Goal: Task Accomplishment & Management: Manage account settings

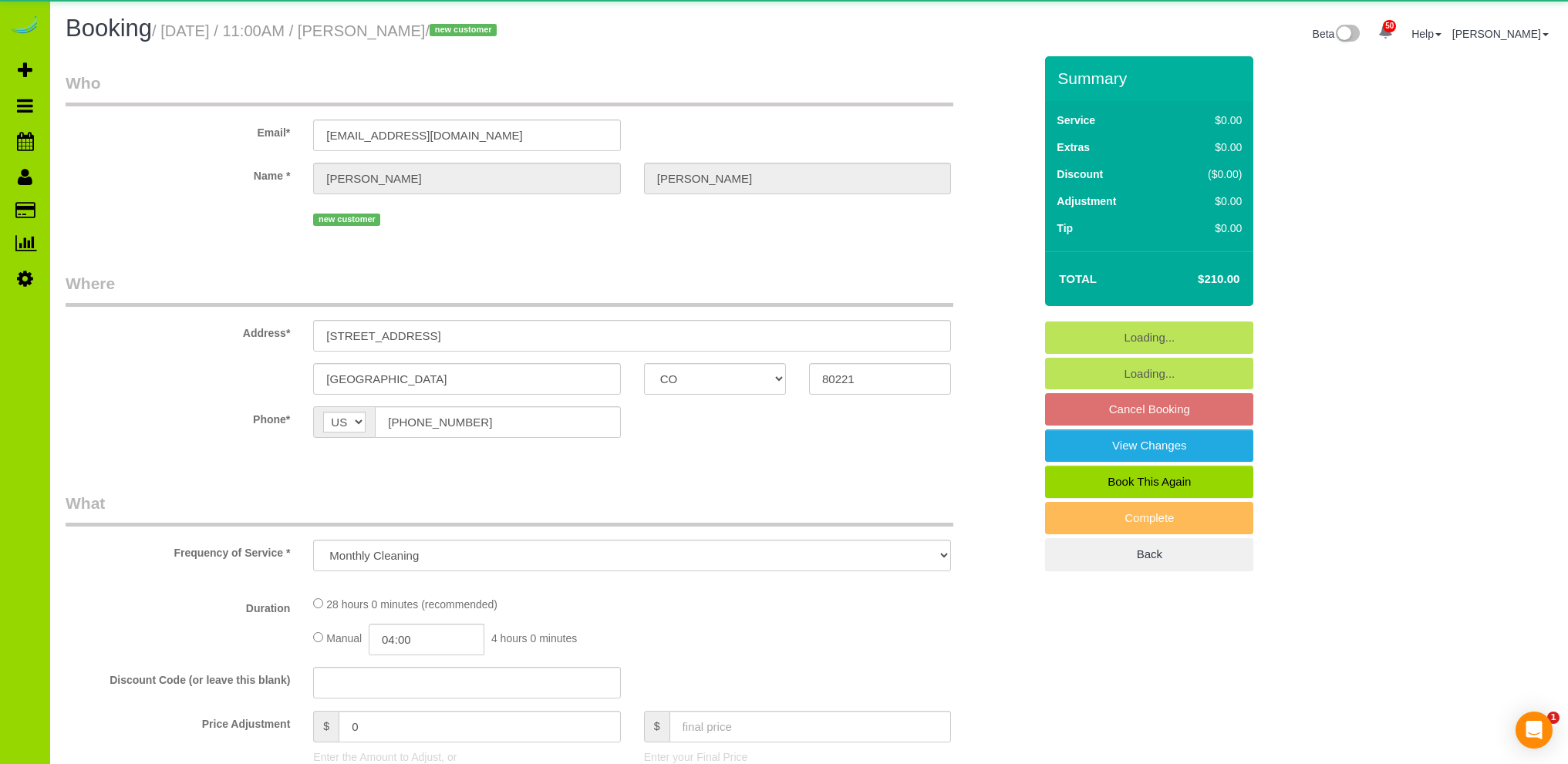
select select "CO"
select select "number:4"
select select "number:13"
select select "object:1197"
select select "7"
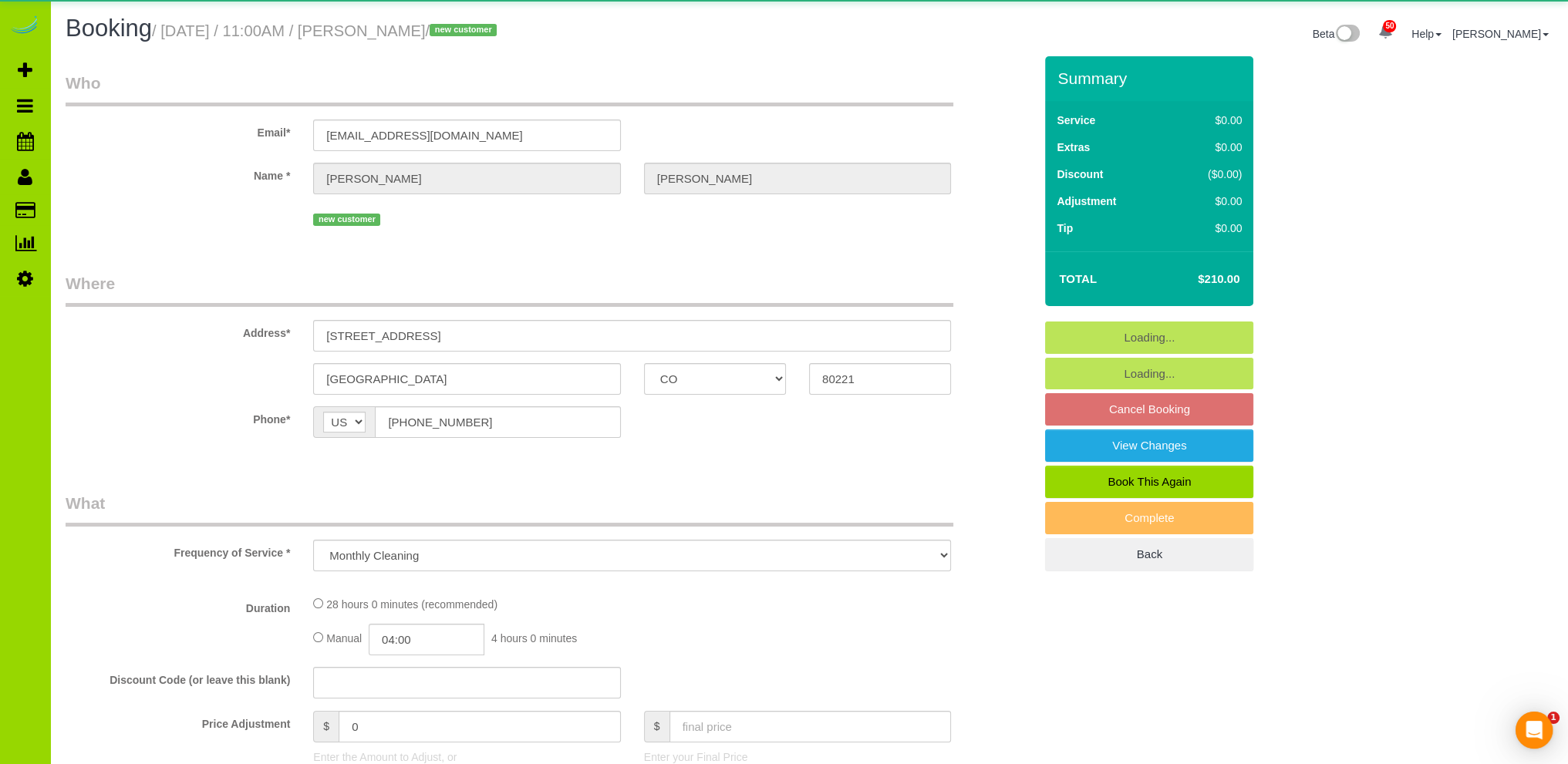
select select "spot1"
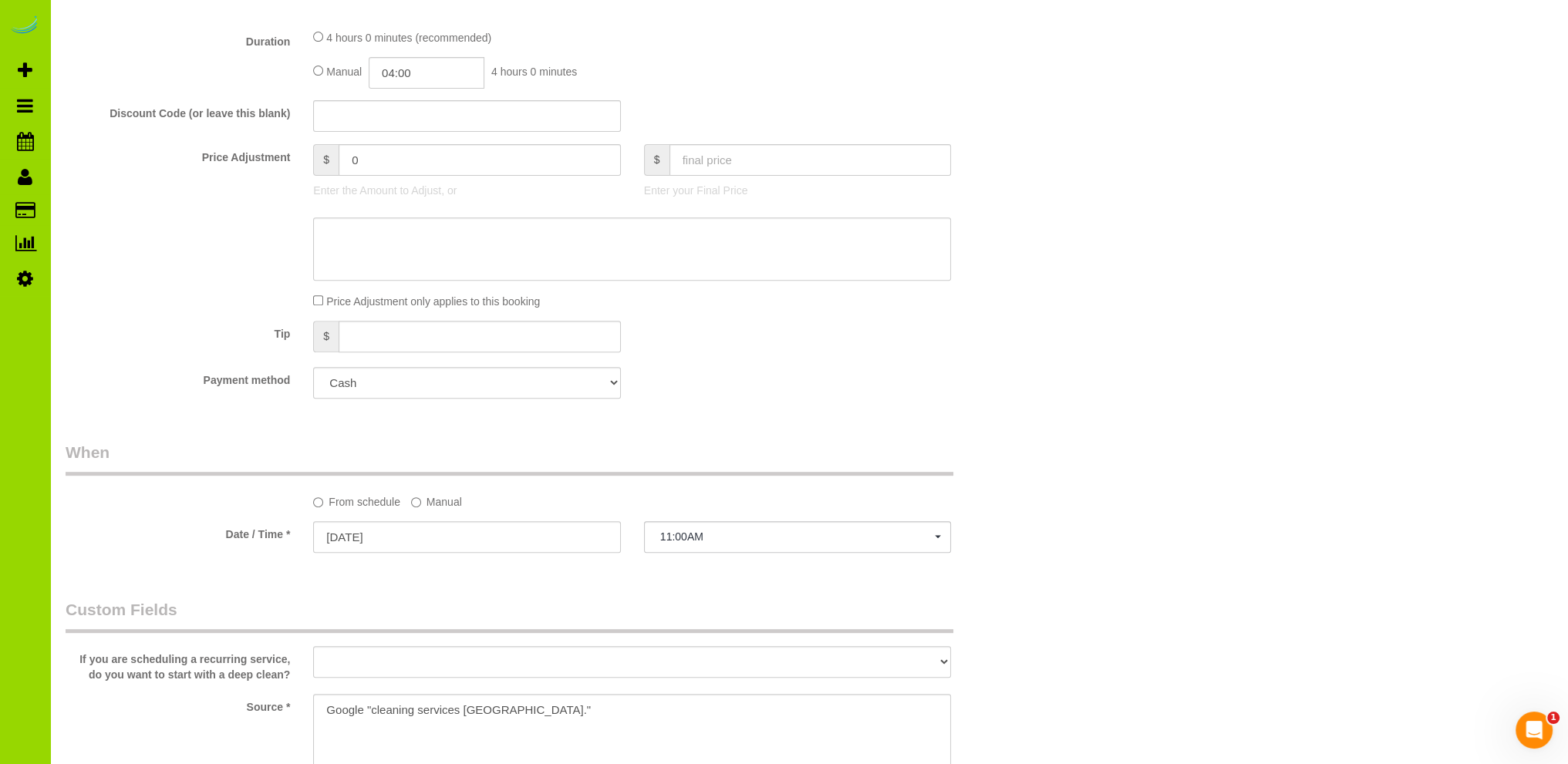
scroll to position [617, 0]
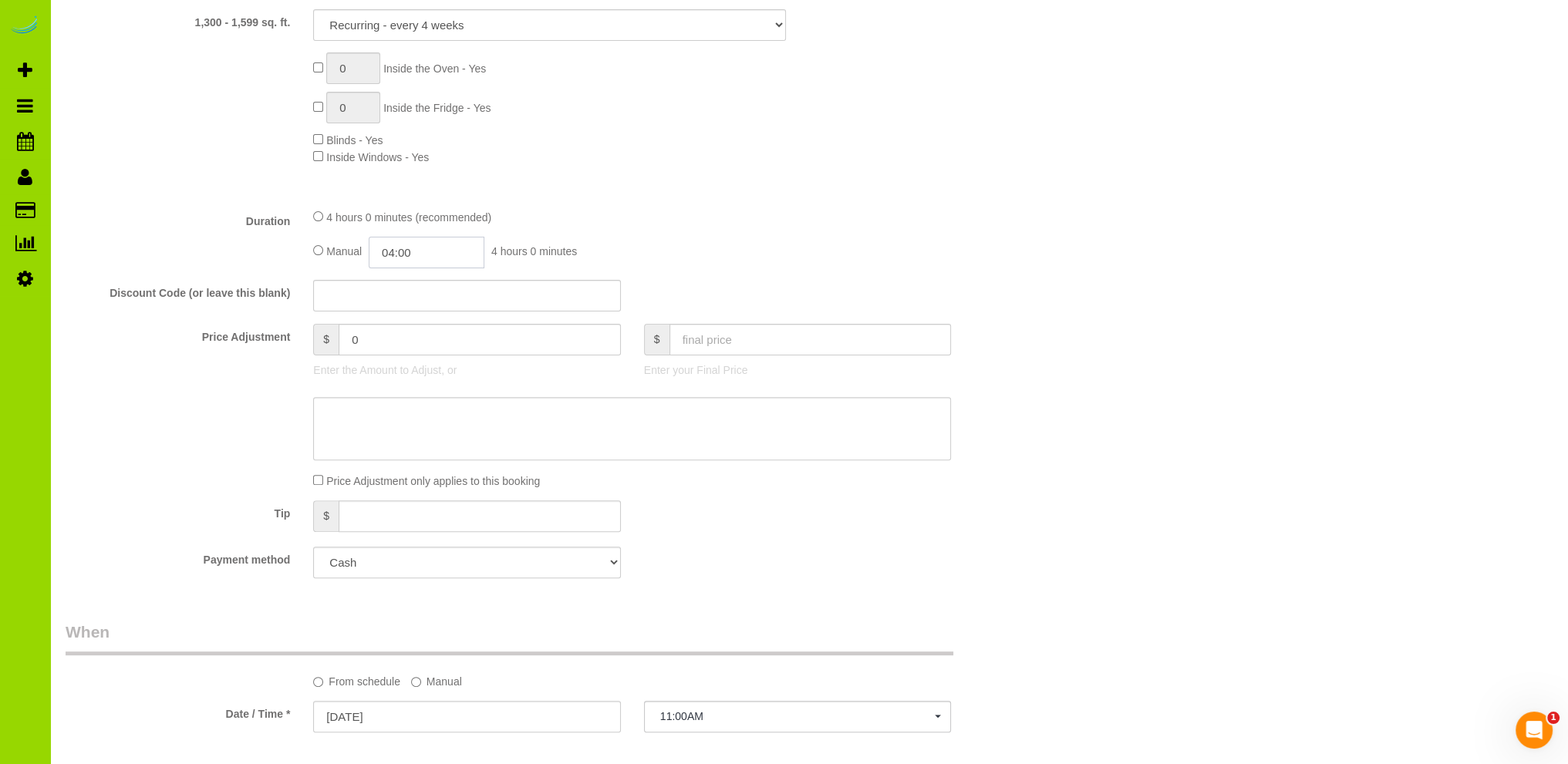
click at [411, 239] on input "04:00" at bounding box center [426, 252] width 115 height 31
type input "02:00"
click at [407, 346] on li "02:00" at bounding box center [409, 344] width 69 height 20
select select "spot6"
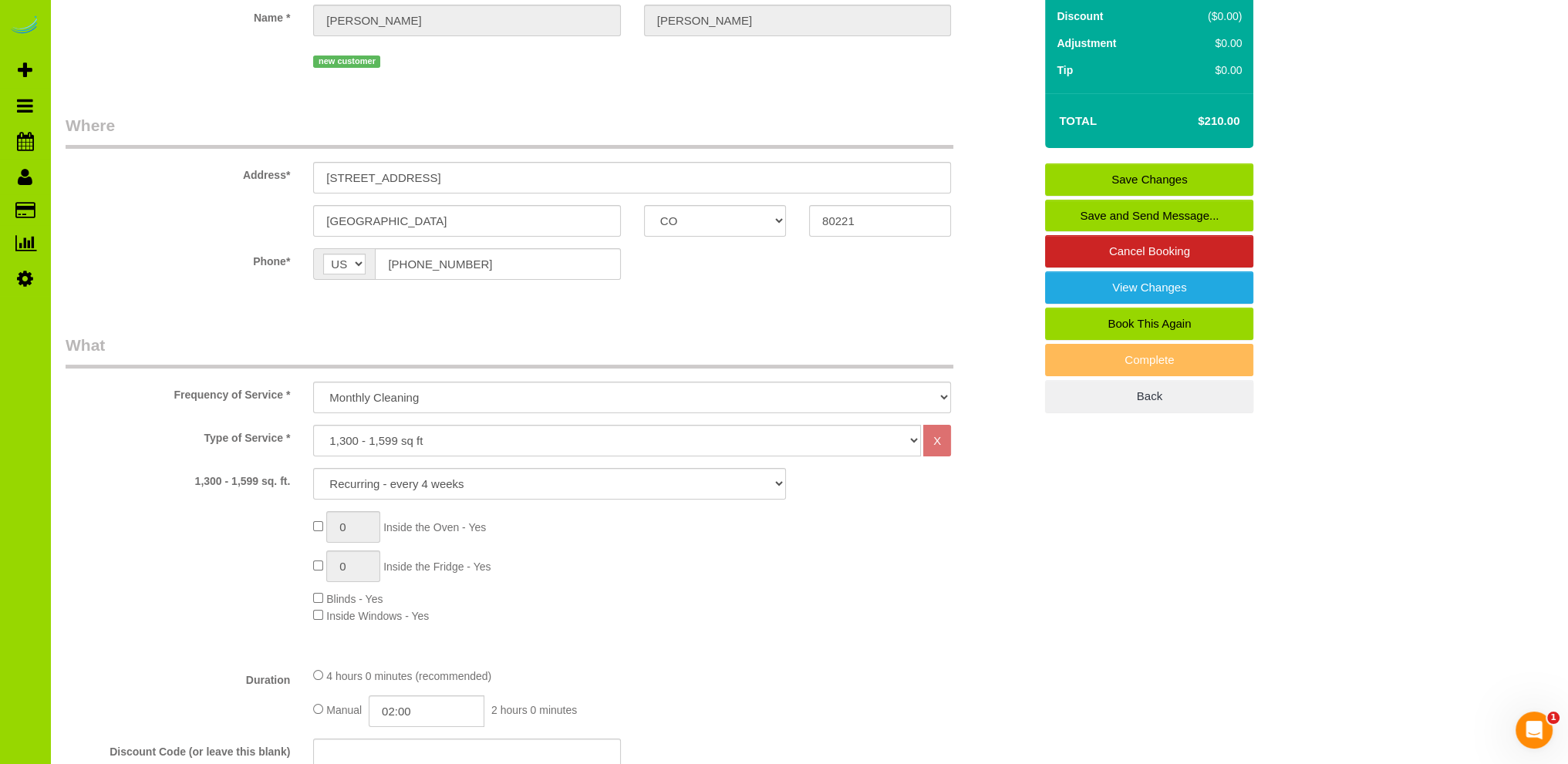
scroll to position [0, 0]
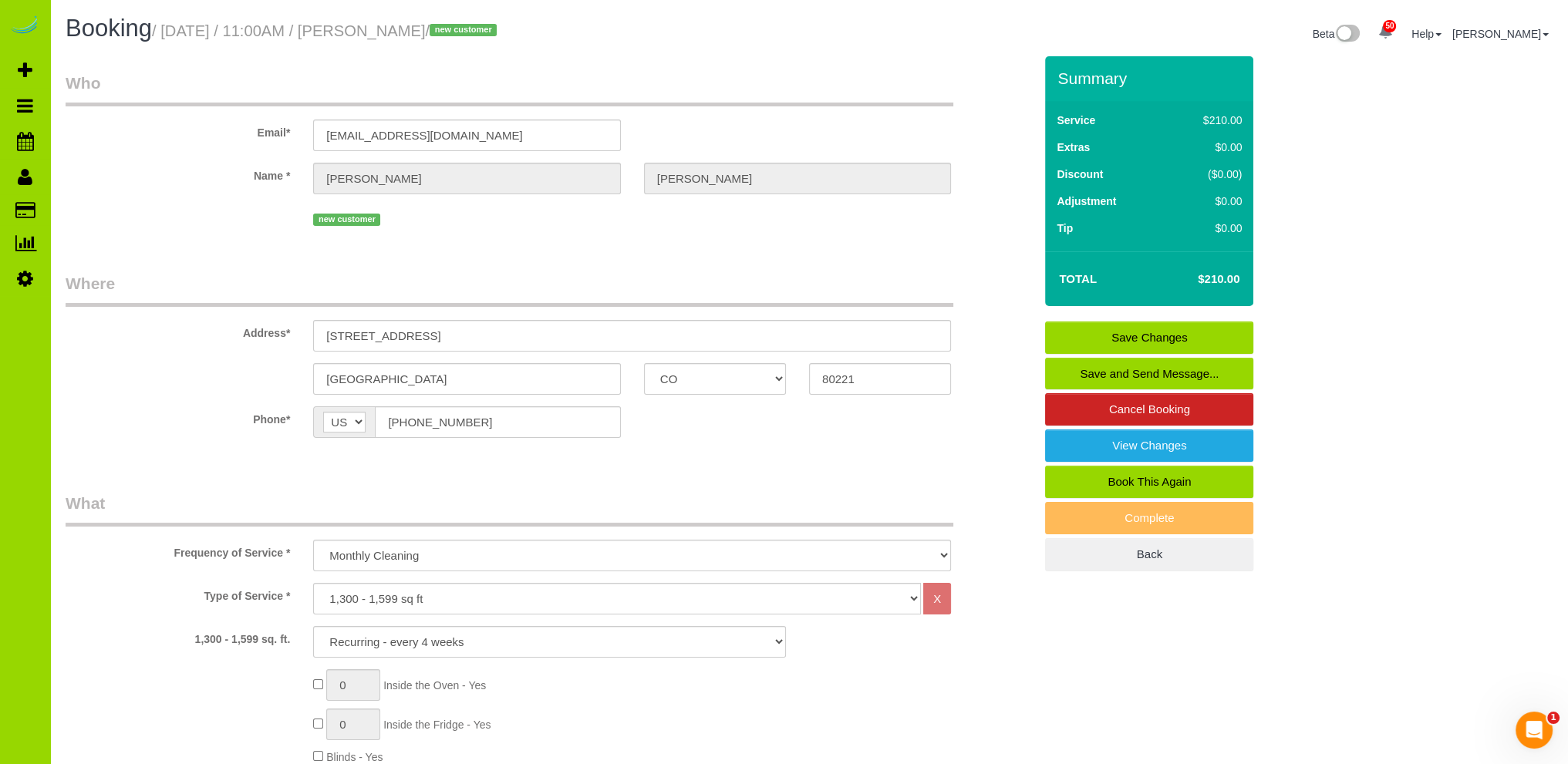
click at [1141, 333] on link "Save Changes" at bounding box center [1149, 338] width 208 height 32
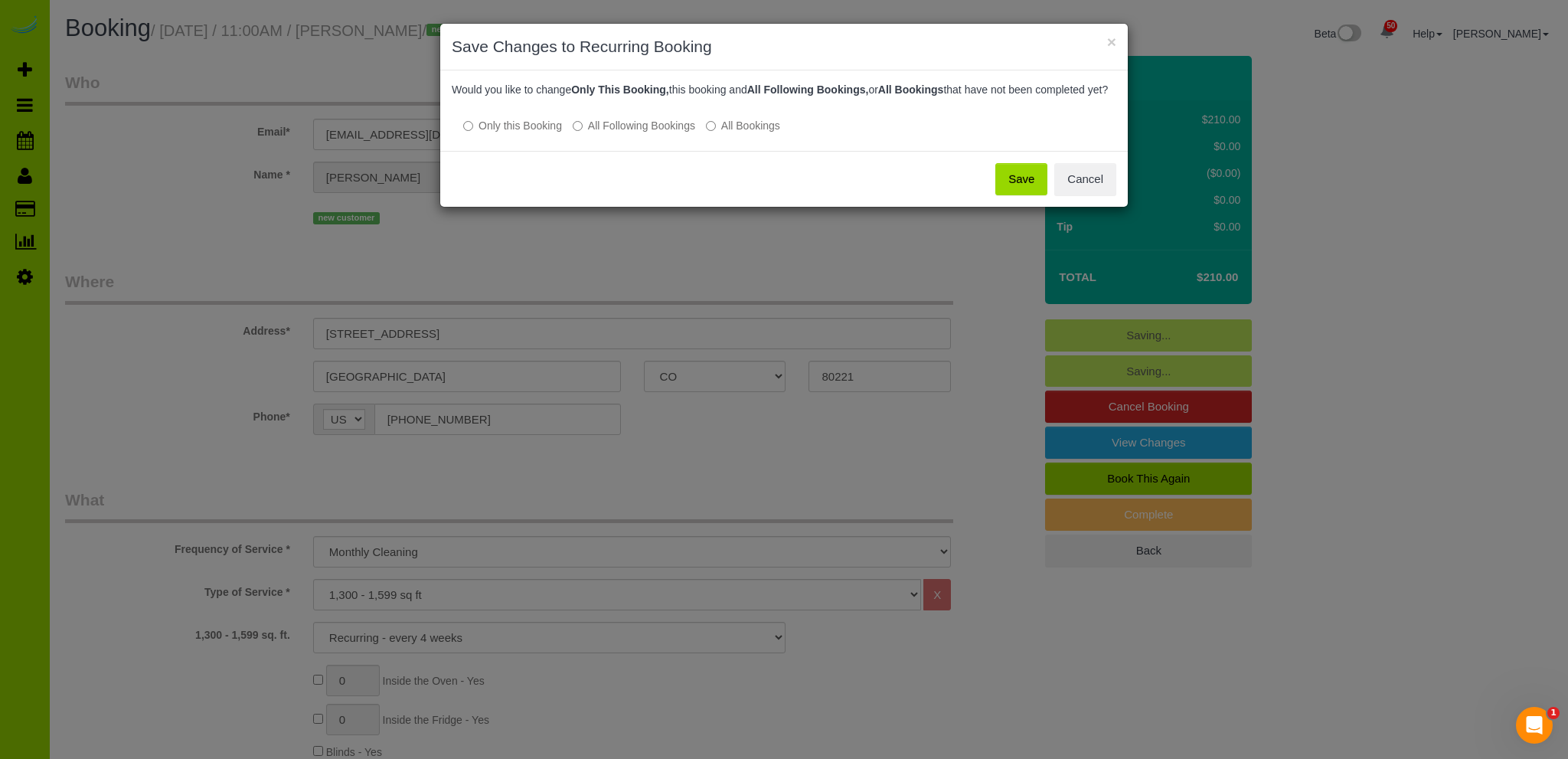
click at [1016, 190] on button "Save" at bounding box center [1021, 179] width 52 height 32
